Goal: Subscribe to service/newsletter

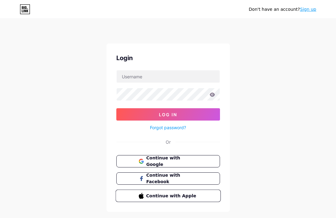
scroll to position [22, 0]
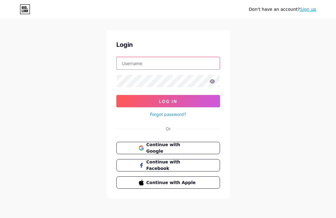
click at [173, 68] on input "text" at bounding box center [167, 63] width 103 height 12
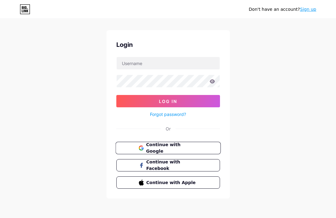
click at [165, 145] on span "Continue with Google" at bounding box center [171, 147] width 51 height 13
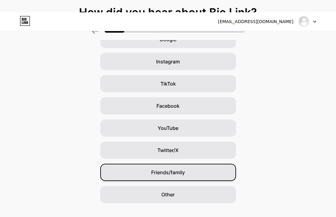
scroll to position [61, 0]
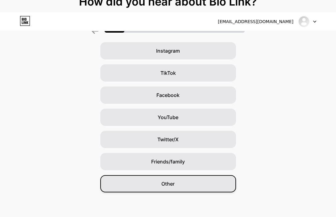
click at [190, 184] on div "Other" at bounding box center [168, 183] width 136 height 17
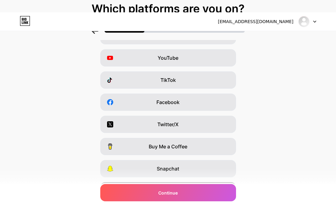
scroll to position [92, 0]
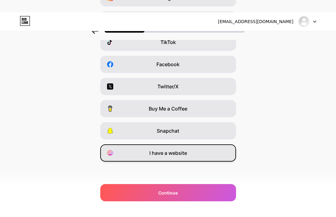
click at [179, 149] on div "I have a website" at bounding box center [168, 153] width 136 height 17
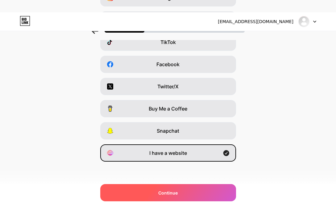
click at [167, 197] on div "Continue" at bounding box center [168, 192] width 136 height 17
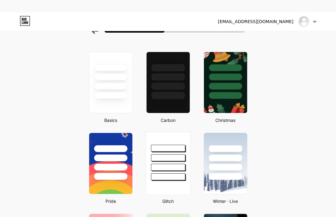
scroll to position [62, 0]
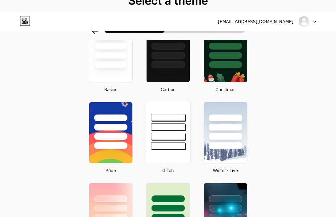
click at [168, 134] on div at bounding box center [168, 136] width 34 height 7
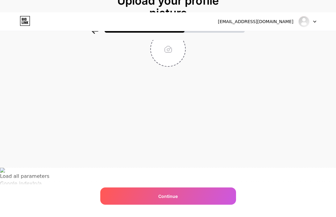
scroll to position [0, 0]
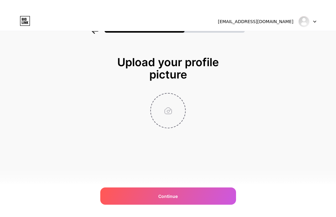
click at [168, 110] on input "file" at bounding box center [168, 111] width 34 height 34
type input "C:\fakepath\Vibrant 92Pak Online Earning Design (1).png"
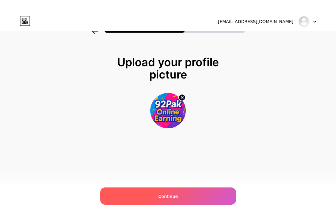
click at [167, 199] on span "Continue" at bounding box center [167, 196] width 19 height 6
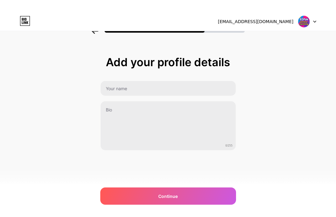
click at [171, 97] on div "0/255" at bounding box center [168, 116] width 136 height 70
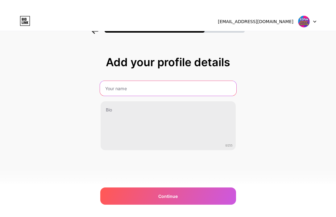
click at [172, 91] on input "text" at bounding box center [168, 88] width 136 height 15
type input "92pak"
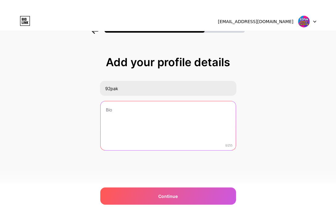
click at [144, 106] on textarea at bounding box center [167, 126] width 135 height 50
click at [178, 120] on textarea at bounding box center [168, 126] width 136 height 50
paste textarea "Welcome to 92PAK – Pakistan’s Best Earning App!"
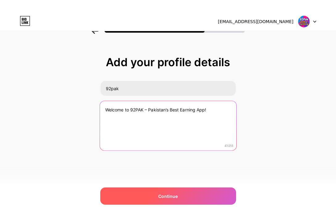
type textarea "Welcome to 92PAK – Pakistan’s Best Earning App!"
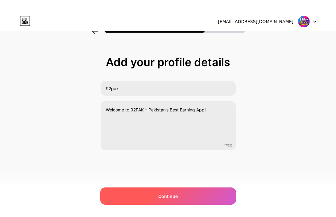
click at [172, 198] on span "Continue" at bounding box center [167, 196] width 19 height 6
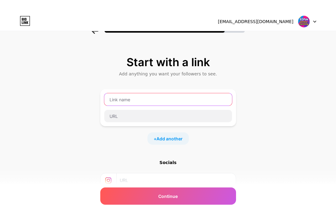
click at [165, 98] on input "text" at bounding box center [168, 99] width 128 height 12
click at [154, 101] on input "92pak" at bounding box center [168, 99] width 128 height 12
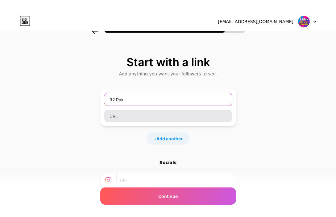
type input "92 Pak"
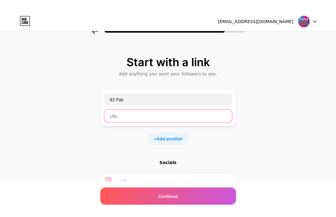
click at [131, 120] on input "text" at bounding box center [168, 116] width 128 height 12
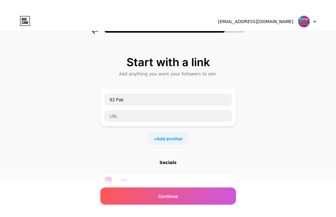
click at [318, 207] on div "Start with a link Add anything you want your followers to see. 92 Pak + Add ano…" at bounding box center [168, 149] width 336 height 217
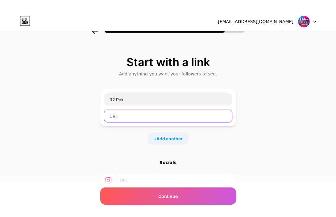
click at [165, 116] on input "text" at bounding box center [168, 116] width 128 height 12
click at [197, 115] on input "text" at bounding box center [168, 116] width 128 height 12
paste input "[URL][DOMAIN_NAME]"
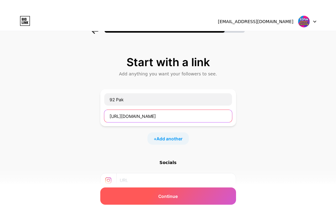
type input "[URL][DOMAIN_NAME]"
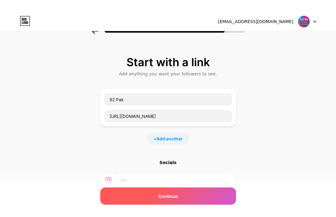
click at [180, 197] on div "Continue" at bounding box center [168, 196] width 136 height 17
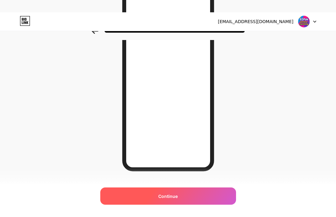
scroll to position [105, 0]
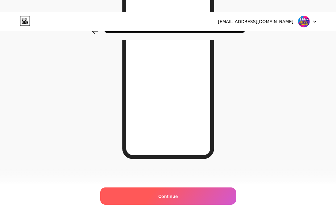
click at [199, 195] on div "Continue" at bounding box center [168, 196] width 136 height 17
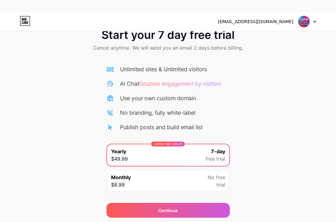
scroll to position [39, 0]
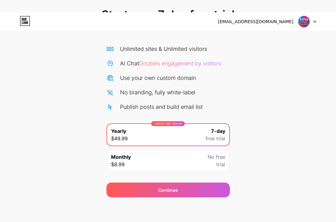
click at [208, 166] on div "No free trial" at bounding box center [216, 160] width 18 height 15
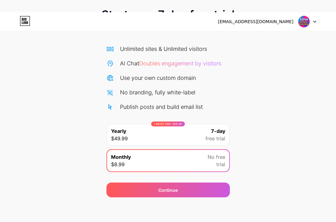
click at [27, 24] on icon at bounding box center [28, 22] width 2 height 3
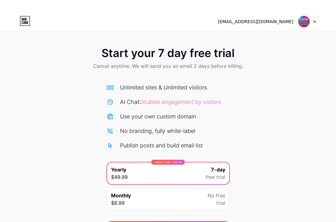
click at [310, 22] on div at bounding box center [307, 21] width 18 height 11
click at [251, 20] on div "[EMAIL_ADDRESS][DOMAIN_NAME]" at bounding box center [255, 21] width 75 height 6
drag, startPoint x: 251, startPoint y: 20, endPoint x: 124, endPoint y: 3, distance: 128.4
click at [252, 20] on div "[EMAIL_ADDRESS][DOMAIN_NAME]" at bounding box center [255, 21] width 75 height 6
drag, startPoint x: 31, startPoint y: 16, endPoint x: 32, endPoint y: 19, distance: 3.2
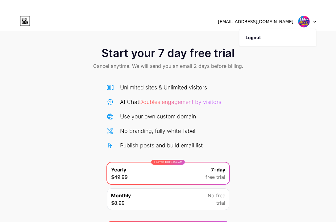
click at [32, 19] on div "[EMAIL_ADDRESS][DOMAIN_NAME] Logout" at bounding box center [168, 21] width 336 height 18
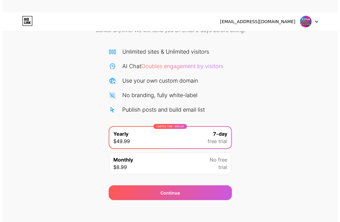
scroll to position [39, 0]
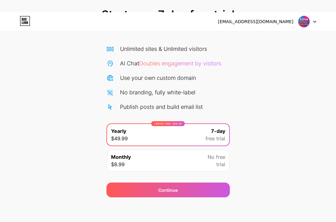
click at [152, 182] on div "Continue" at bounding box center [167, 186] width 123 height 22
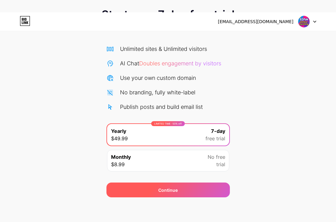
click at [155, 183] on div "Continue" at bounding box center [167, 189] width 123 height 15
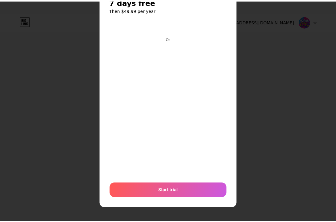
scroll to position [0, 0]
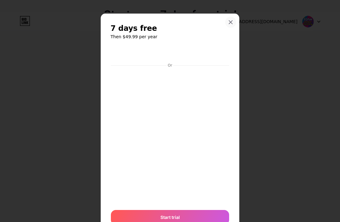
click at [230, 21] on icon at bounding box center [230, 22] width 5 height 5
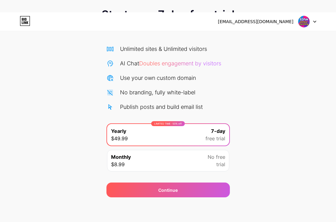
drag, startPoint x: 303, startPoint y: 62, endPoint x: 289, endPoint y: 44, distance: 22.2
click at [303, 62] on div "Start your 7 day free trial Cancel anytime. We will send you an email 2 days be…" at bounding box center [168, 99] width 336 height 195
click at [21, 18] on icon at bounding box center [25, 21] width 10 height 10
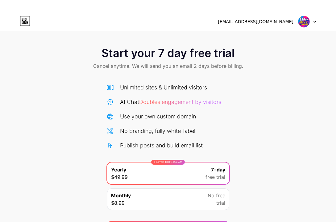
drag, startPoint x: 242, startPoint y: 80, endPoint x: 255, endPoint y: 62, distance: 22.8
click at [245, 79] on div "Start your 7 day free trial Cancel anytime. We will send you an email 2 days be…" at bounding box center [168, 138] width 336 height 195
click at [276, 23] on div "[EMAIL_ADDRESS][DOMAIN_NAME]" at bounding box center [255, 21] width 75 height 6
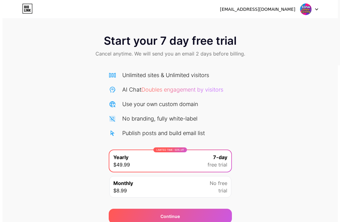
scroll to position [26, 0]
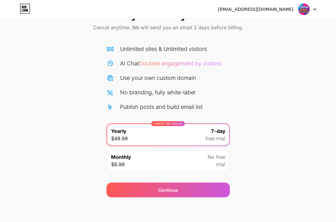
drag, startPoint x: 140, startPoint y: 86, endPoint x: 143, endPoint y: 135, distance: 48.8
click at [140, 88] on div "Unlimited sites & Unlimited visitors AI Chat Doubles engagement by visitors Use…" at bounding box center [167, 78] width 123 height 66
click at [161, 161] on div "Monthly $8.99 No free trial" at bounding box center [168, 161] width 122 height 22
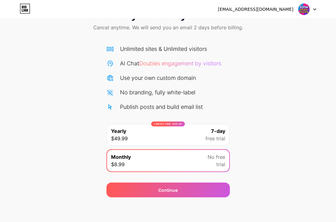
click at [153, 133] on div "LIMITED TIME : 50% off Yearly $49.99 7-day free trial" at bounding box center [168, 135] width 122 height 22
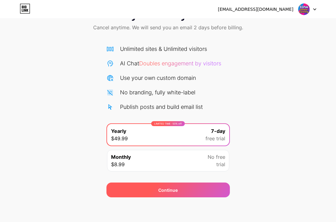
click at [187, 193] on div "Continue" at bounding box center [167, 189] width 123 height 15
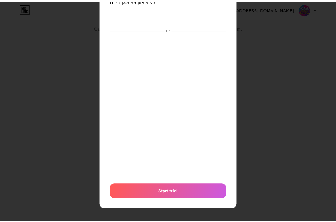
scroll to position [36, 0]
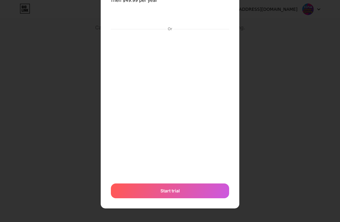
click at [75, 59] on div at bounding box center [170, 75] width 340 height 222
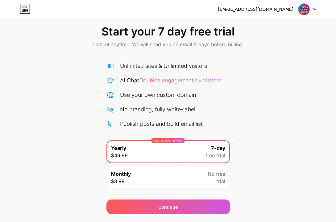
scroll to position [0, 0]
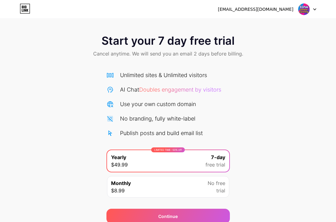
click at [311, 6] on div at bounding box center [307, 9] width 18 height 11
click at [284, 209] on div "Start your 7 day free trial Cancel anytime. We will send you an email 2 days be…" at bounding box center [168, 125] width 336 height 195
